Goal: Information Seeking & Learning: Learn about a topic

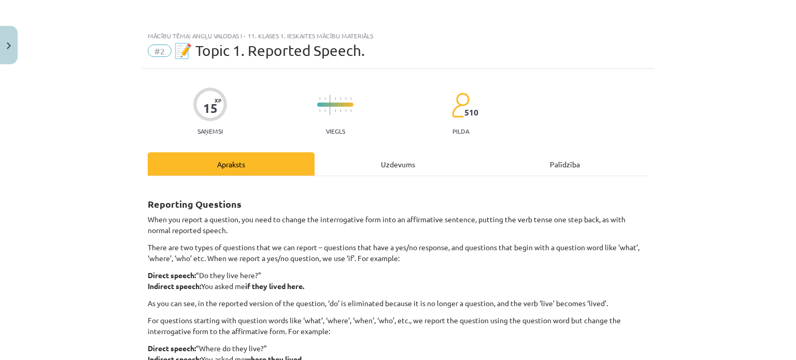
scroll to position [155, 0]
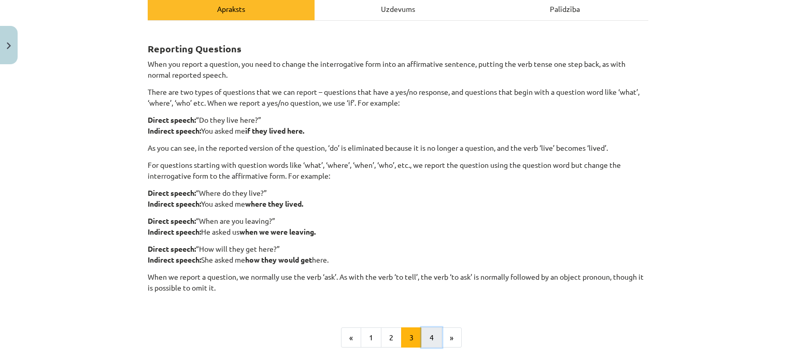
click at [433, 339] on button "4" at bounding box center [431, 338] width 21 height 21
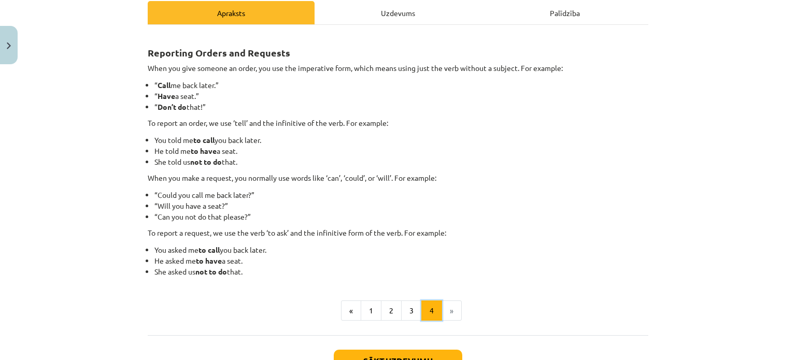
scroll to position [133, 0]
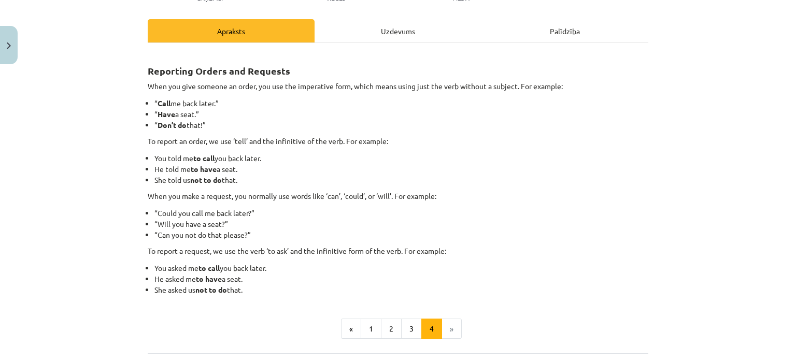
click at [376, 344] on div "Reporting Orders and Requests When you give someone an order, you use the imper…" at bounding box center [398, 198] width 501 height 310
click at [366, 327] on button "1" at bounding box center [371, 329] width 21 height 21
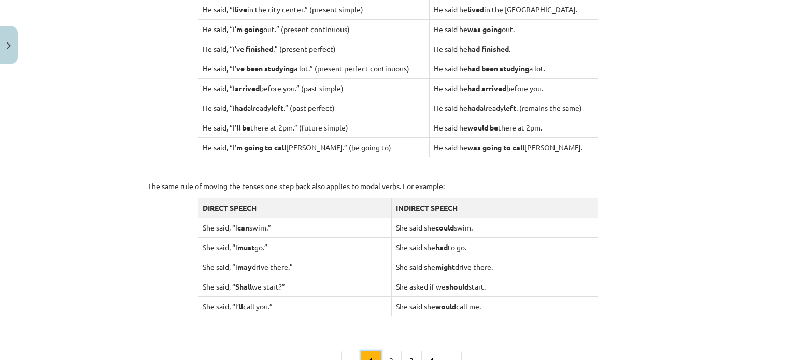
scroll to position [1038, 0]
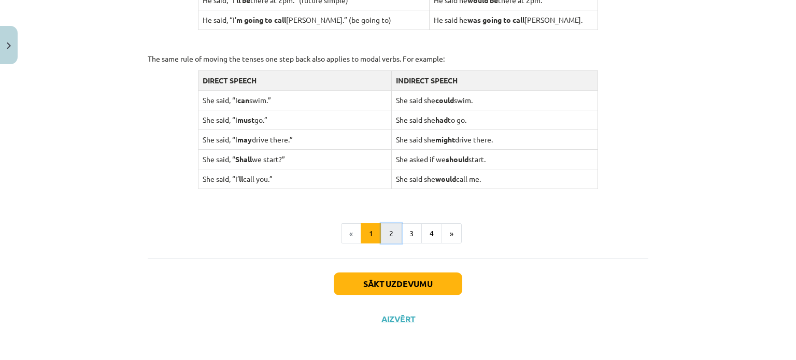
click at [389, 236] on button "2" at bounding box center [391, 233] width 21 height 21
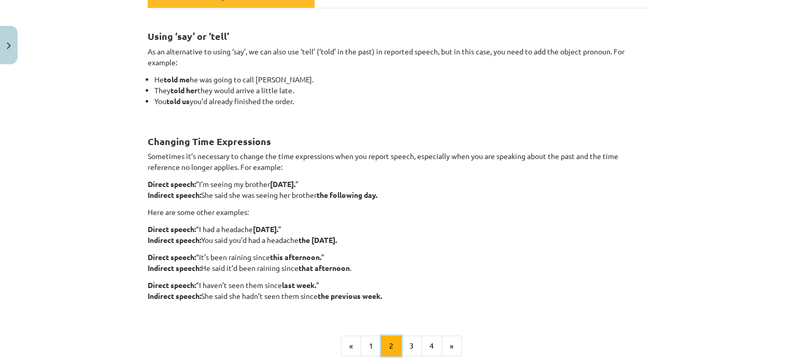
scroll to position [185, 0]
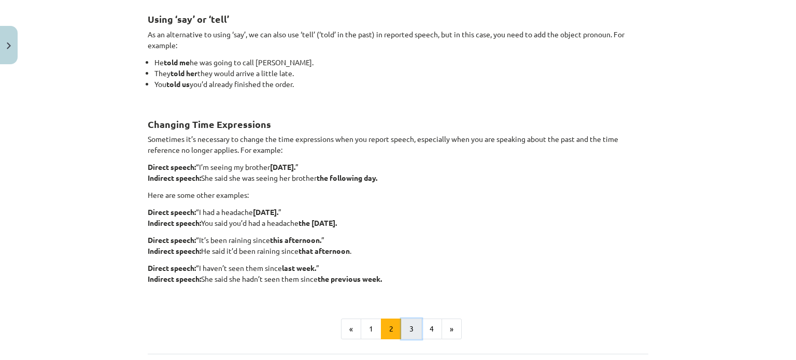
click at [407, 325] on button "3" at bounding box center [411, 329] width 21 height 21
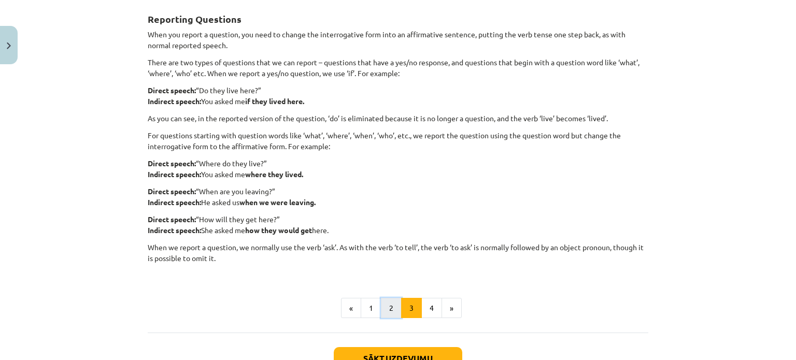
click at [391, 302] on button "2" at bounding box center [391, 308] width 21 height 21
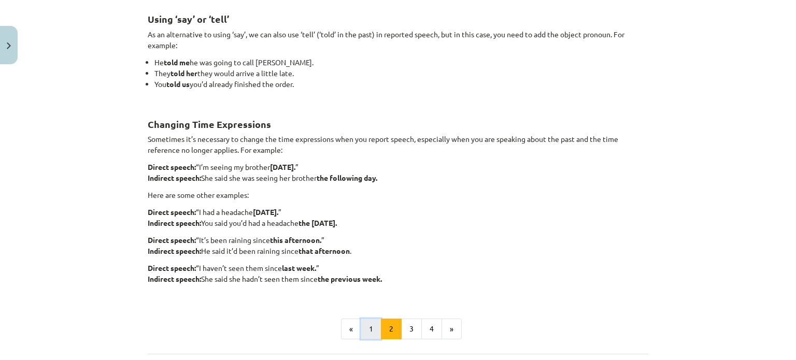
click at [362, 329] on button "1" at bounding box center [371, 329] width 21 height 21
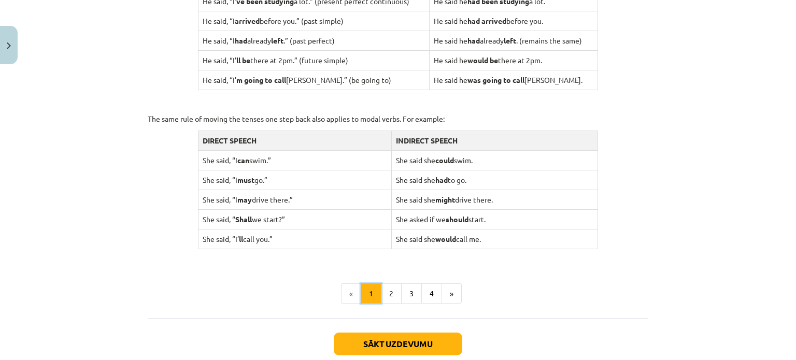
scroll to position [1038, 0]
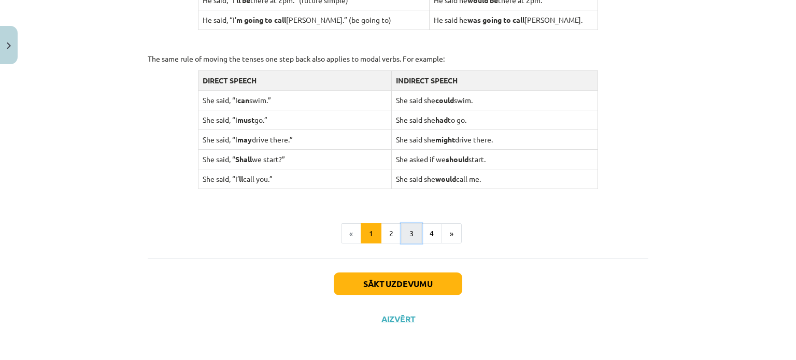
click at [412, 235] on button "3" at bounding box center [411, 233] width 21 height 21
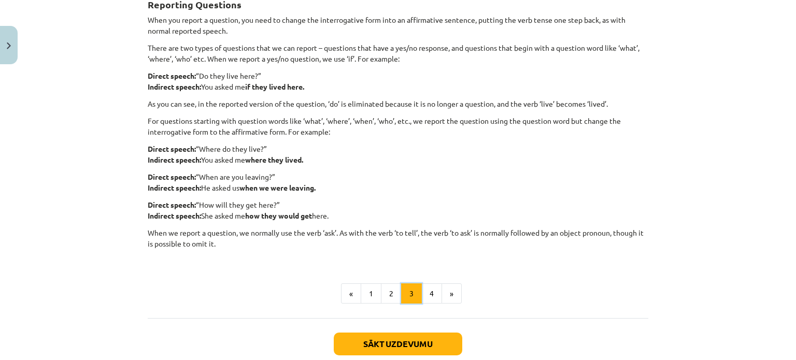
scroll to position [185, 0]
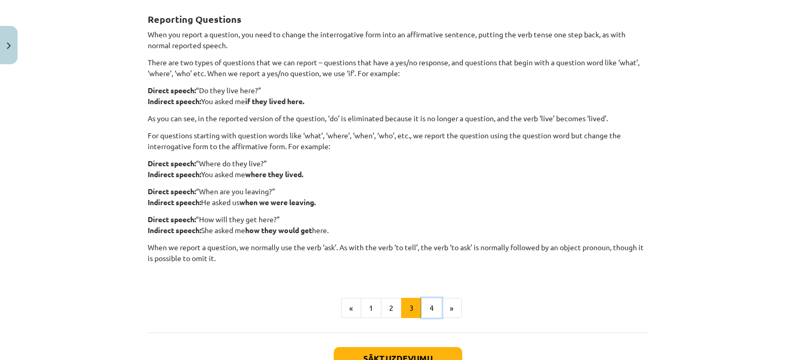
click at [432, 303] on button "4" at bounding box center [431, 308] width 21 height 21
